Goal: Task Accomplishment & Management: Use online tool/utility

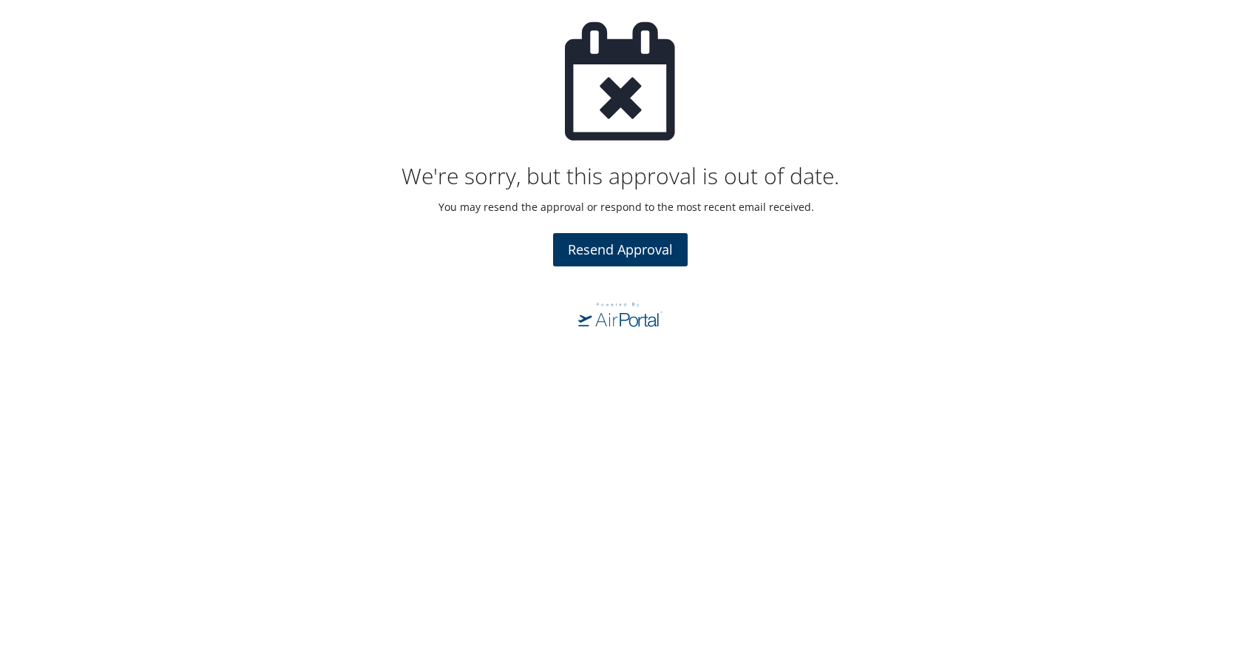
click at [610, 249] on span "Resend Approval" at bounding box center [620, 249] width 105 height 18
click at [627, 253] on span "Resend Approval" at bounding box center [620, 249] width 105 height 18
